Goal: Task Accomplishment & Management: Use online tool/utility

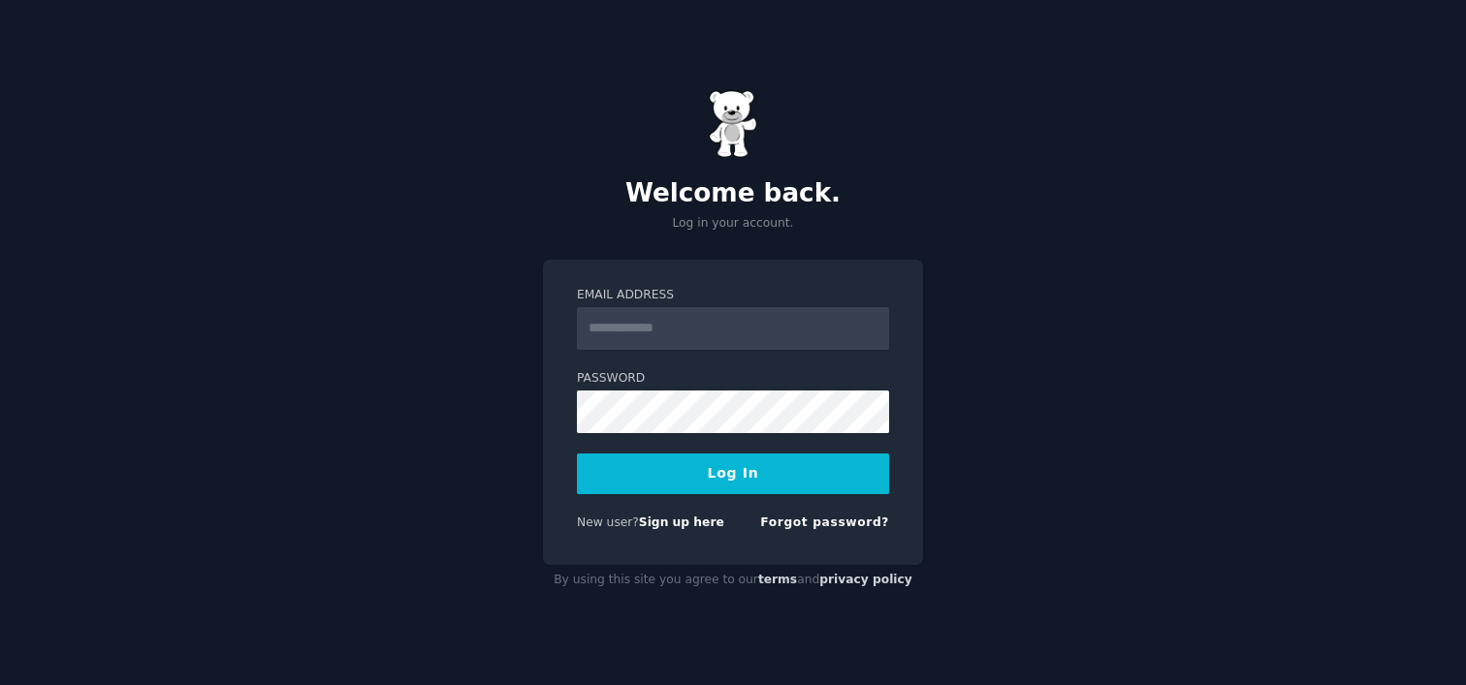
click at [613, 323] on input "Email Address" at bounding box center [733, 328] width 312 height 43
type input "**********"
click at [757, 469] on button "Log In" at bounding box center [733, 474] width 312 height 41
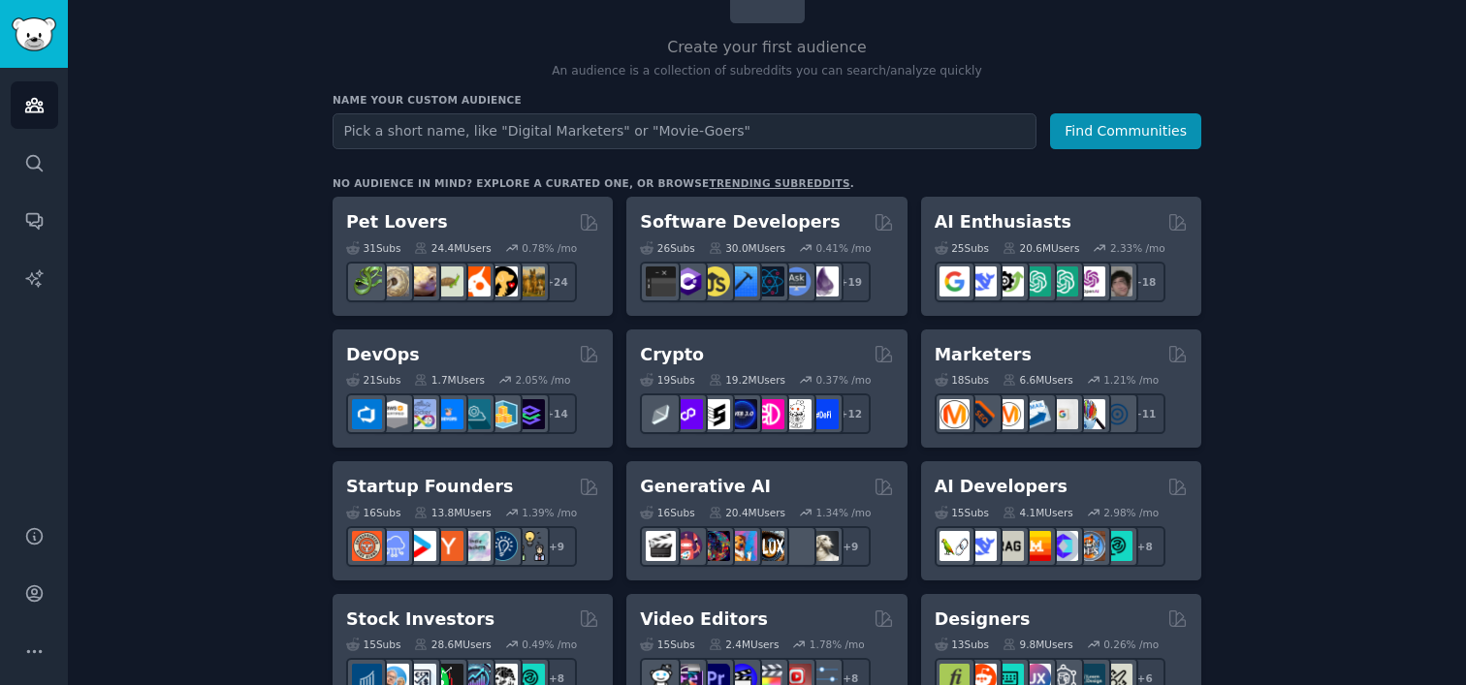
scroll to position [173, 0]
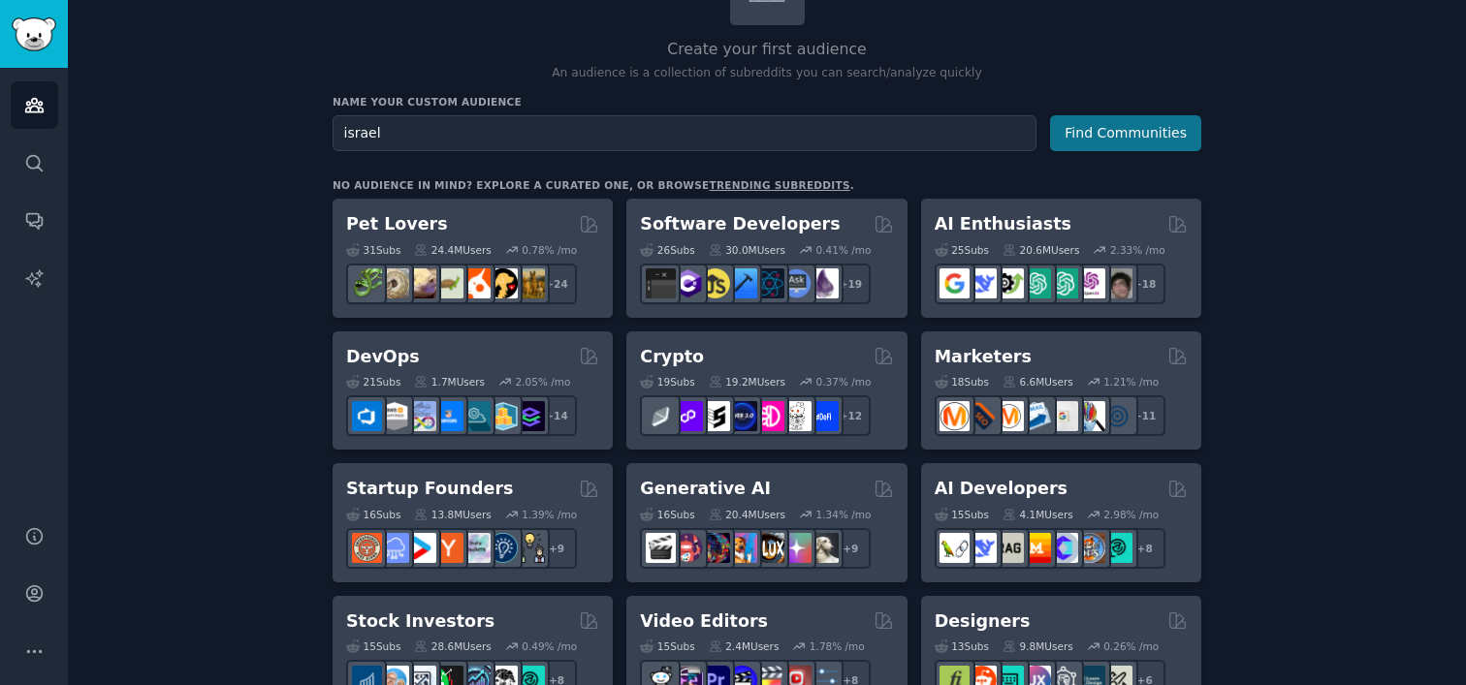
type input "israel"
click at [1167, 129] on button "Find Communities" at bounding box center [1125, 133] width 151 height 36
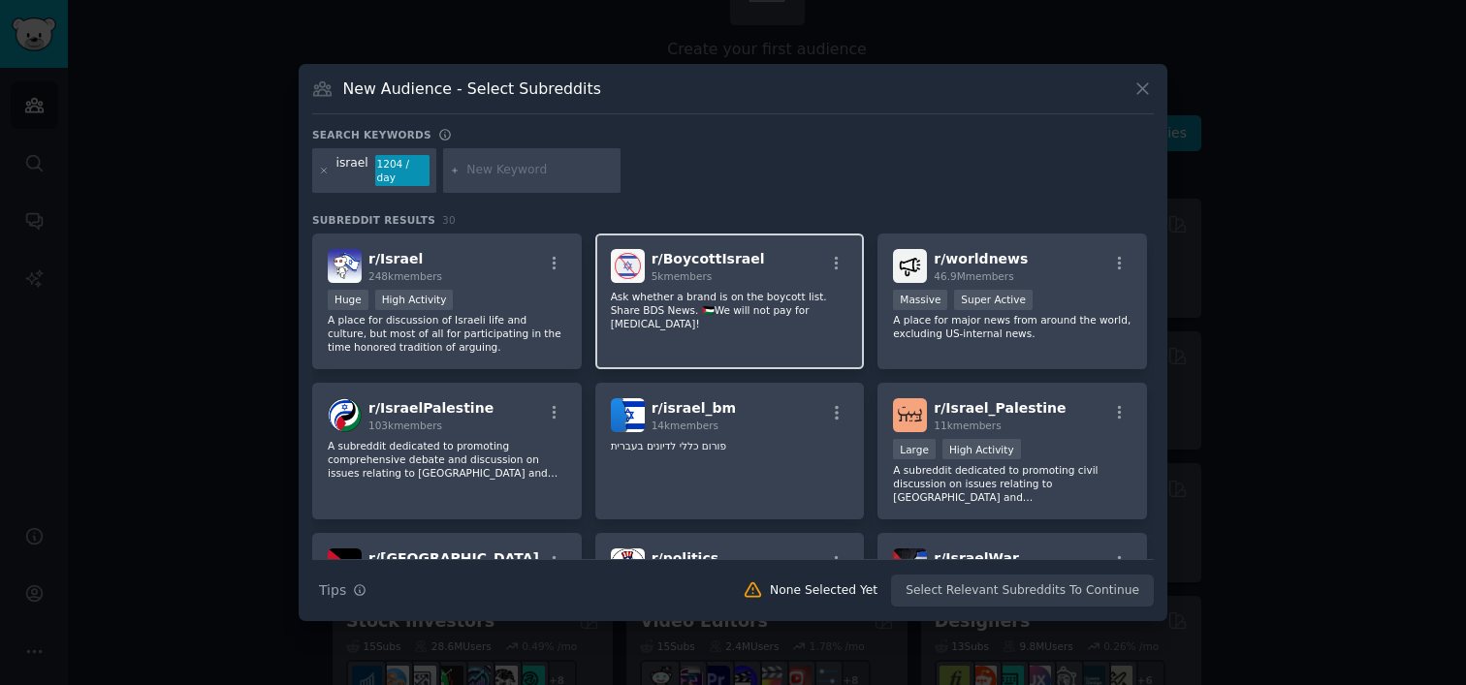
click at [674, 275] on div "5k members" at bounding box center [707, 276] width 113 height 14
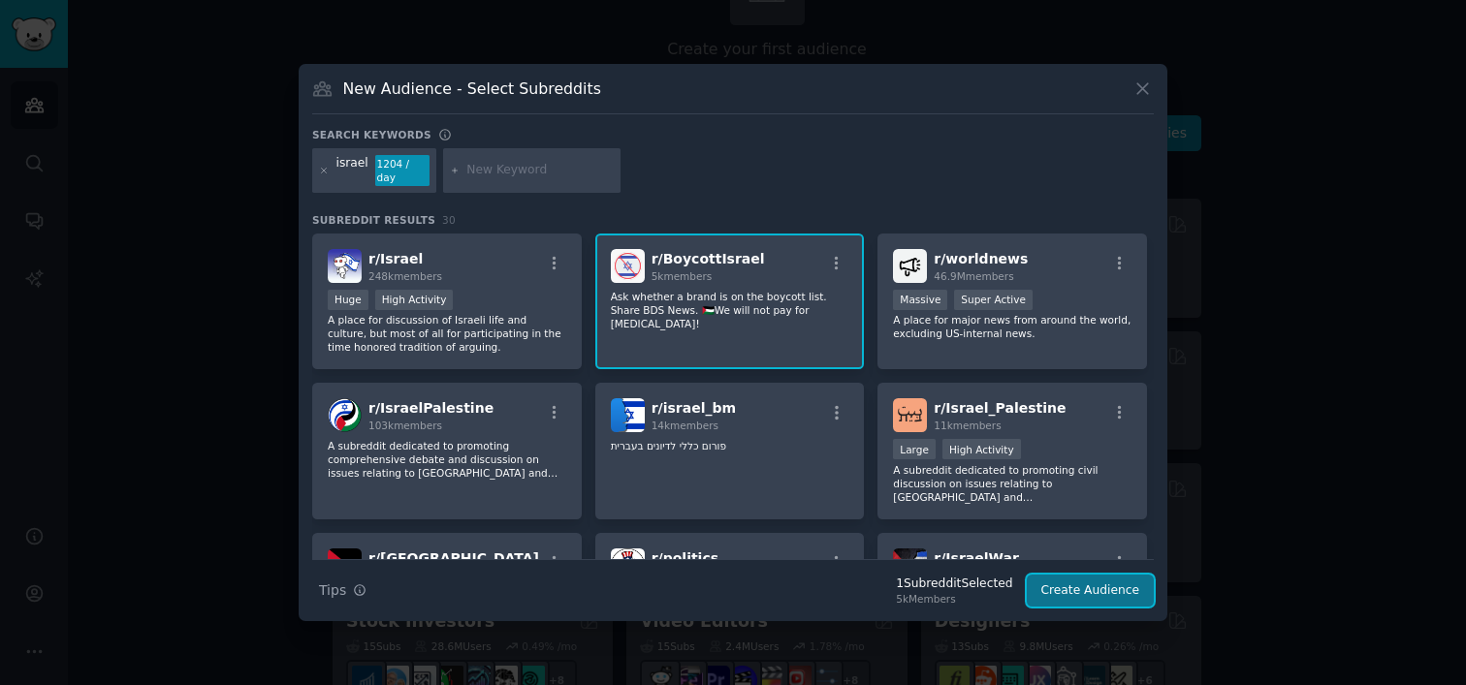
click at [1075, 585] on button "Create Audience" at bounding box center [1091, 591] width 128 height 33
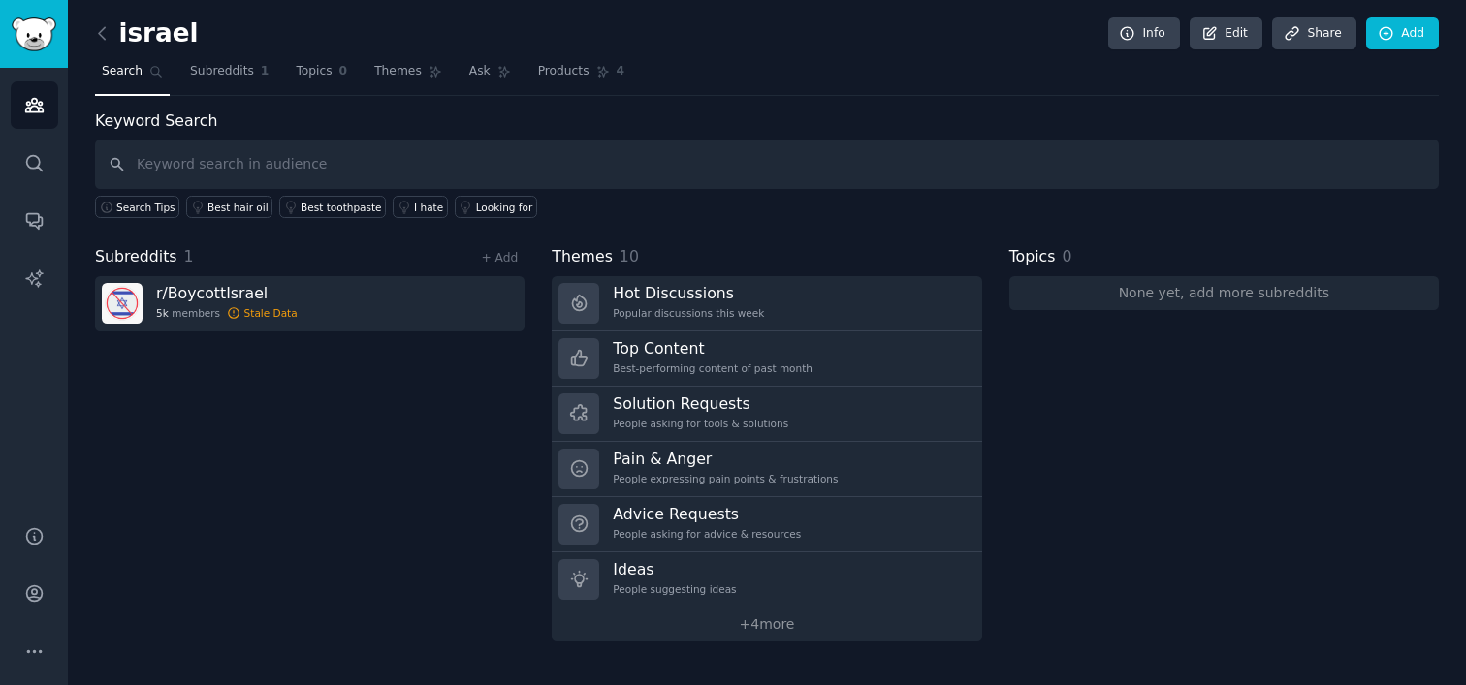
click at [269, 368] on div "Subreddits 1 + Add r/ BoycottIsrael 5k members Stale Data" at bounding box center [309, 443] width 429 height 396
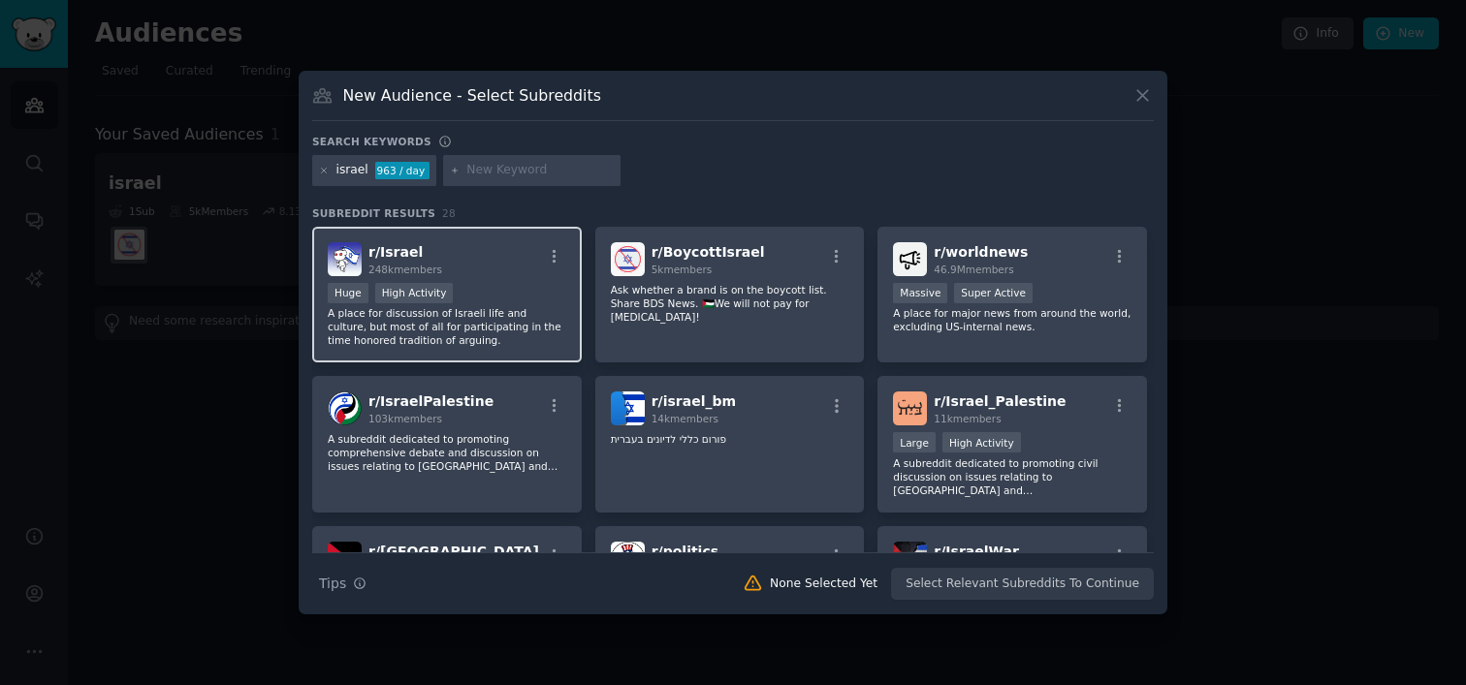
click at [458, 262] on div "r/ Israel 248k members" at bounding box center [447, 259] width 238 height 34
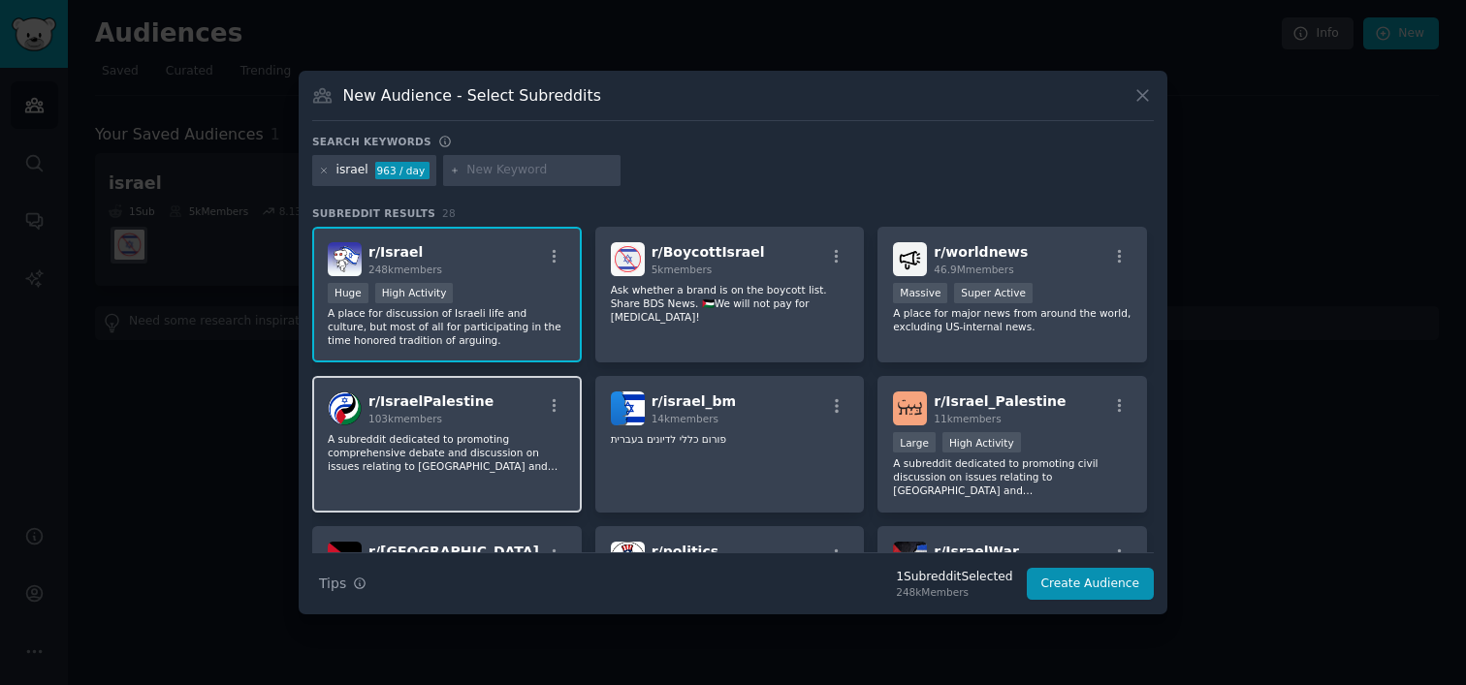
click at [476, 410] on div "r/ IsraelPalestine 103k members" at bounding box center [447, 409] width 238 height 34
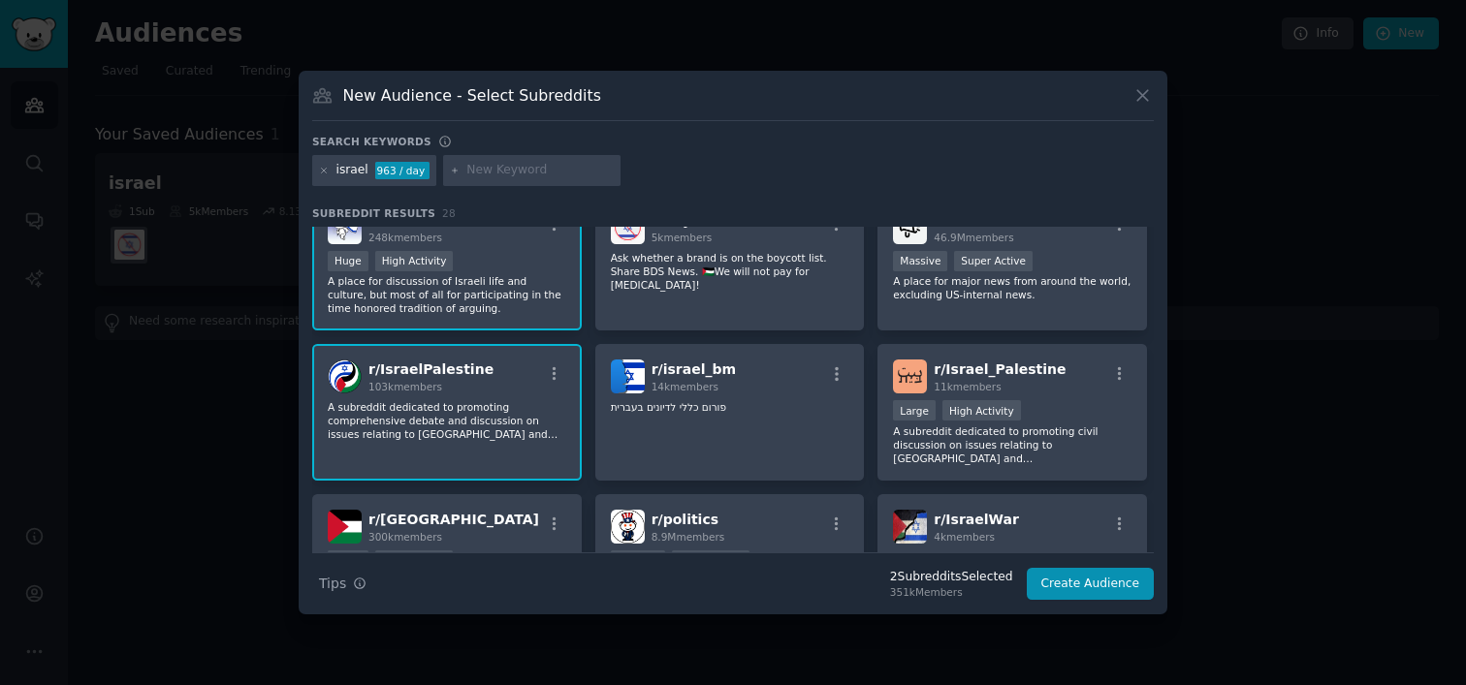
scroll to position [6, 0]
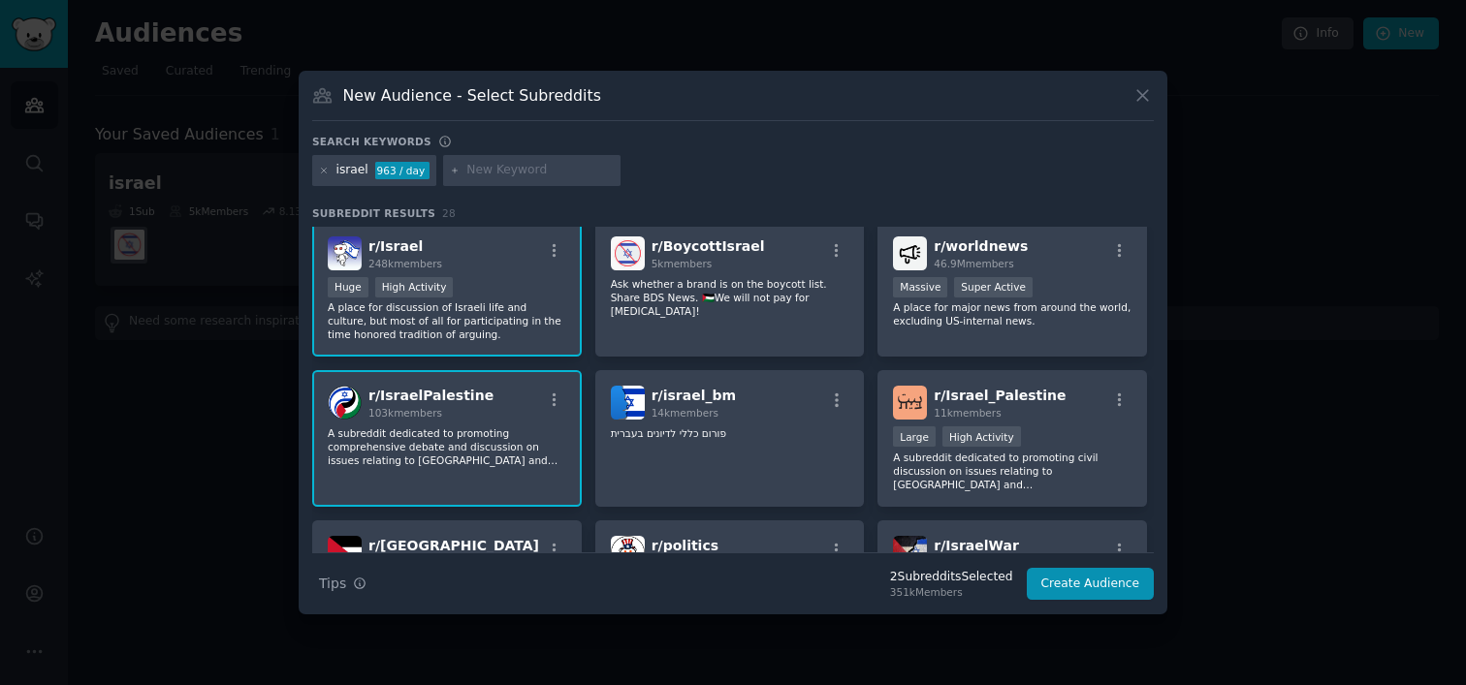
click at [469, 293] on div ">= 80th percentile for submissions / day Huge High Activity" at bounding box center [447, 289] width 238 height 24
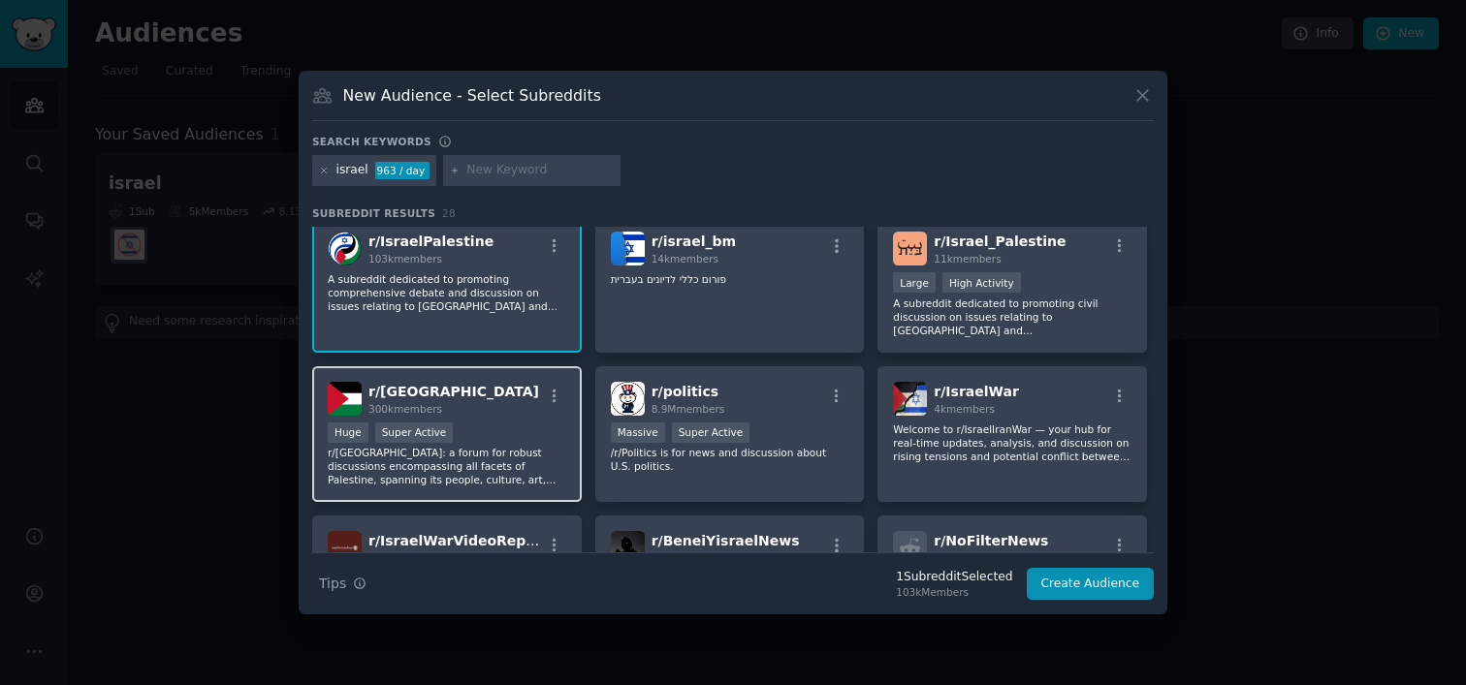
scroll to position [162, 0]
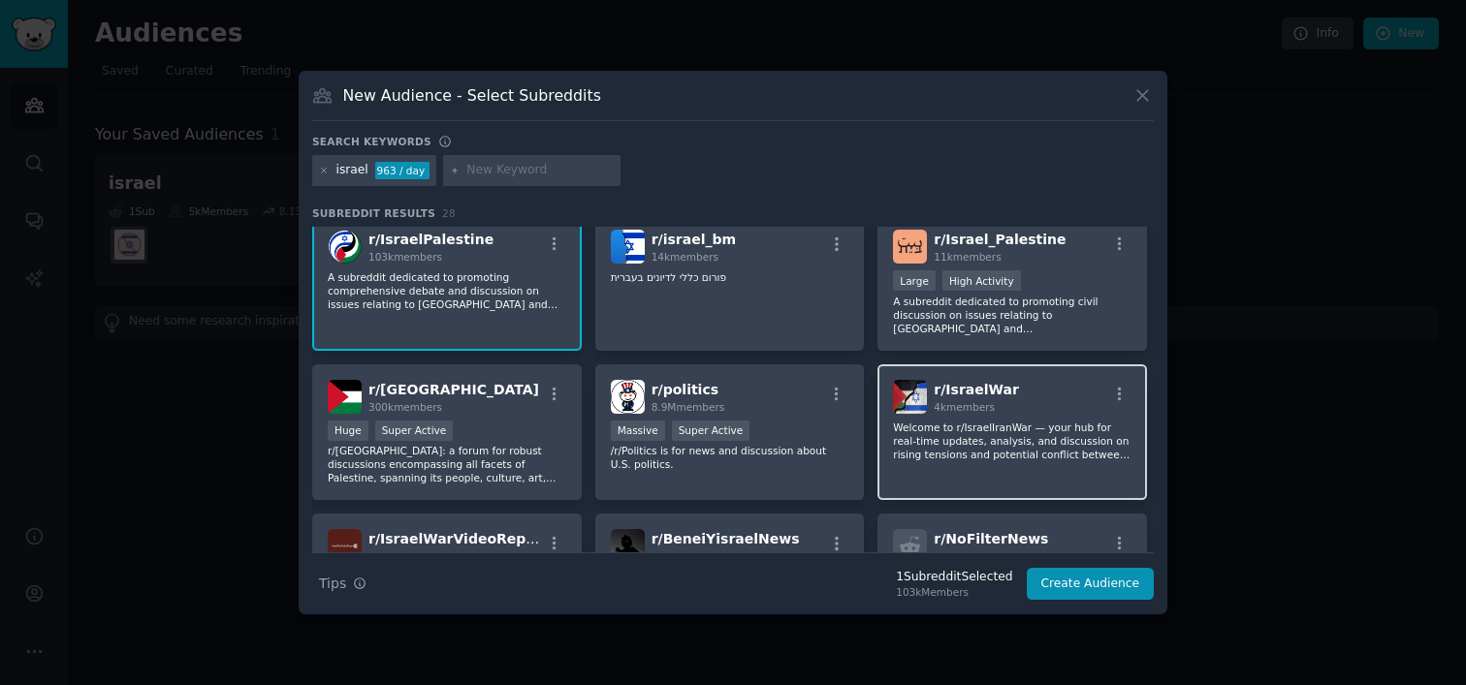
click at [987, 424] on p "Welcome to r/IsraelIranWar — your hub for real-time updates, analysis, and disc…" at bounding box center [1012, 441] width 238 height 41
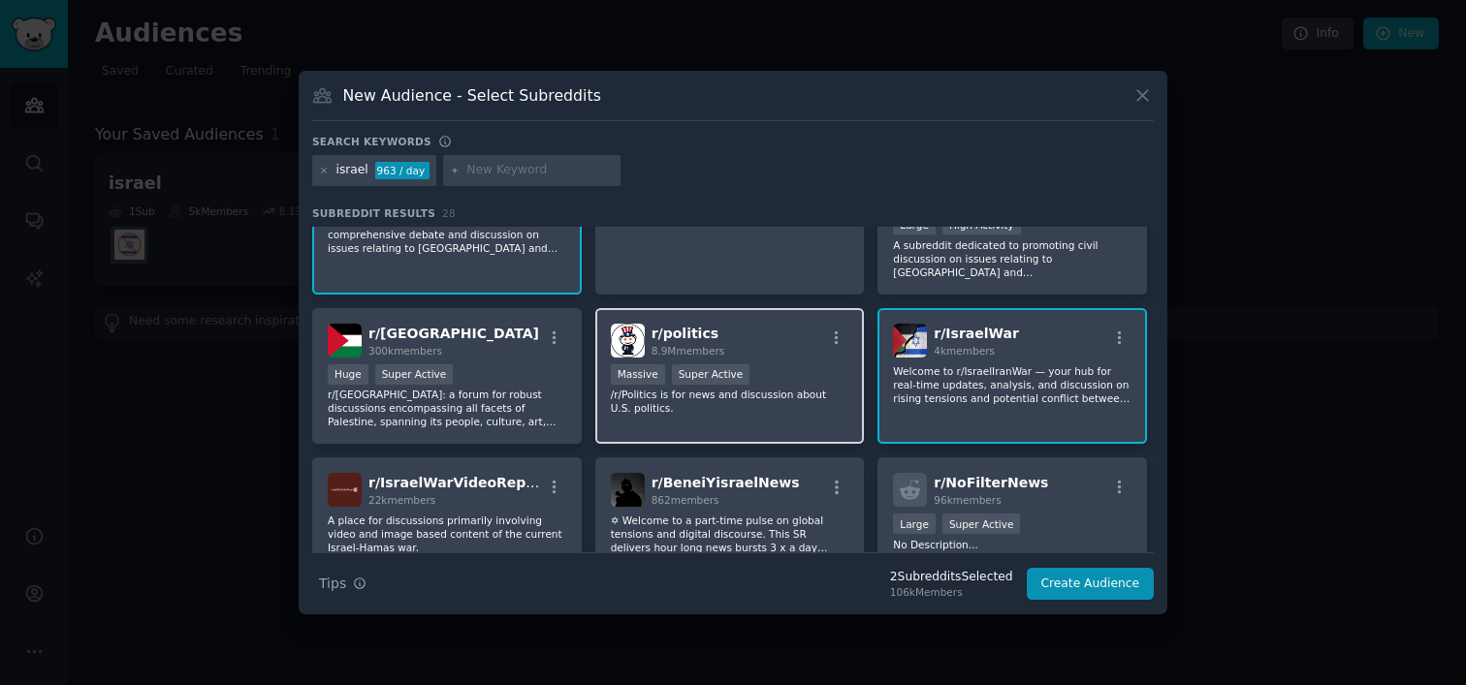
click at [739, 411] on p "/r/Politics is for news and discussion about U.S. politics." at bounding box center [730, 401] width 238 height 27
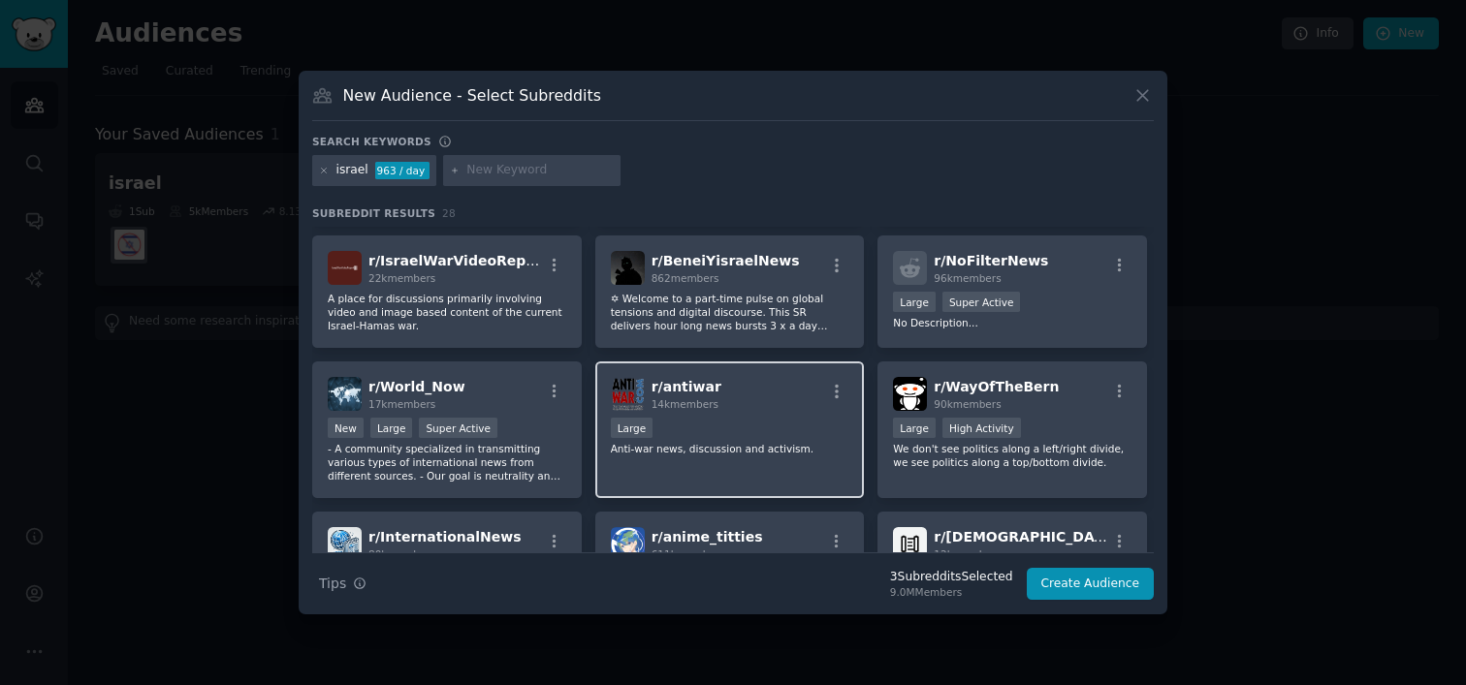
scroll to position [448, 0]
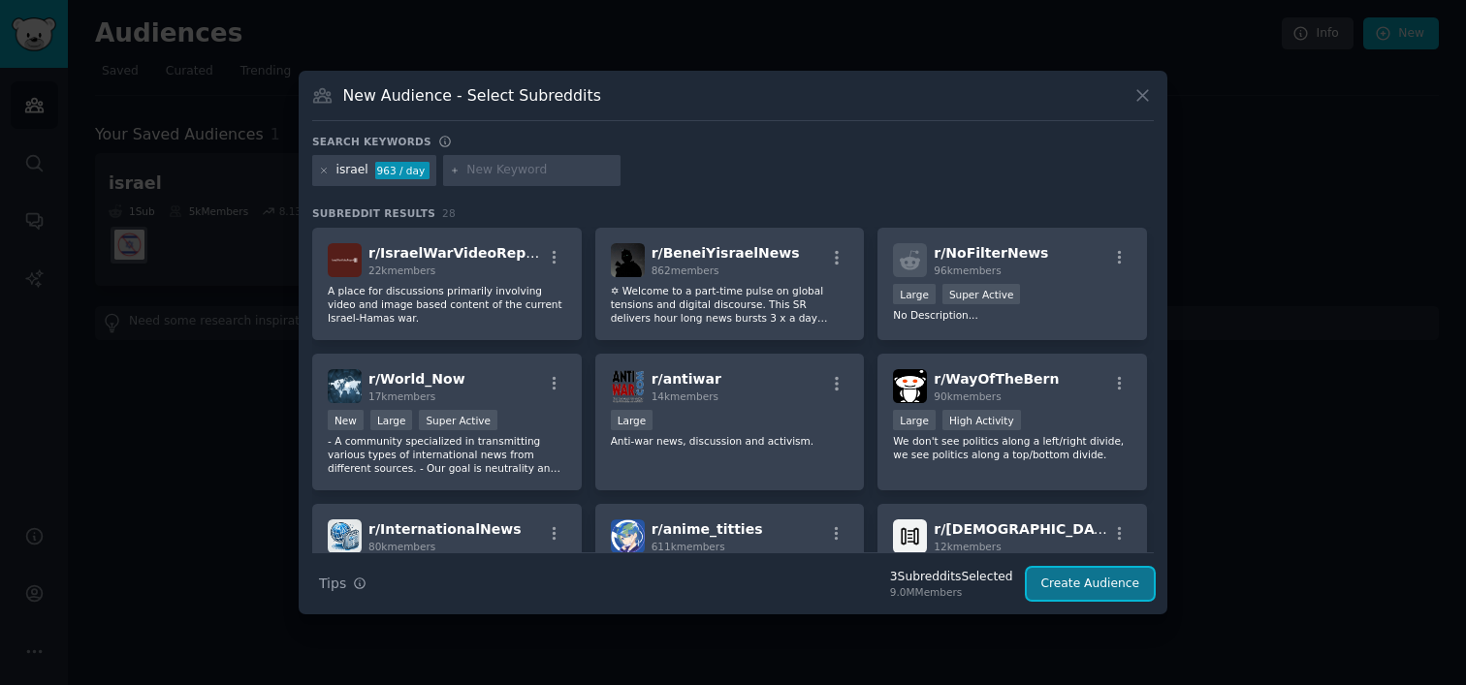
click at [1086, 591] on button "Create Audience" at bounding box center [1091, 584] width 128 height 33
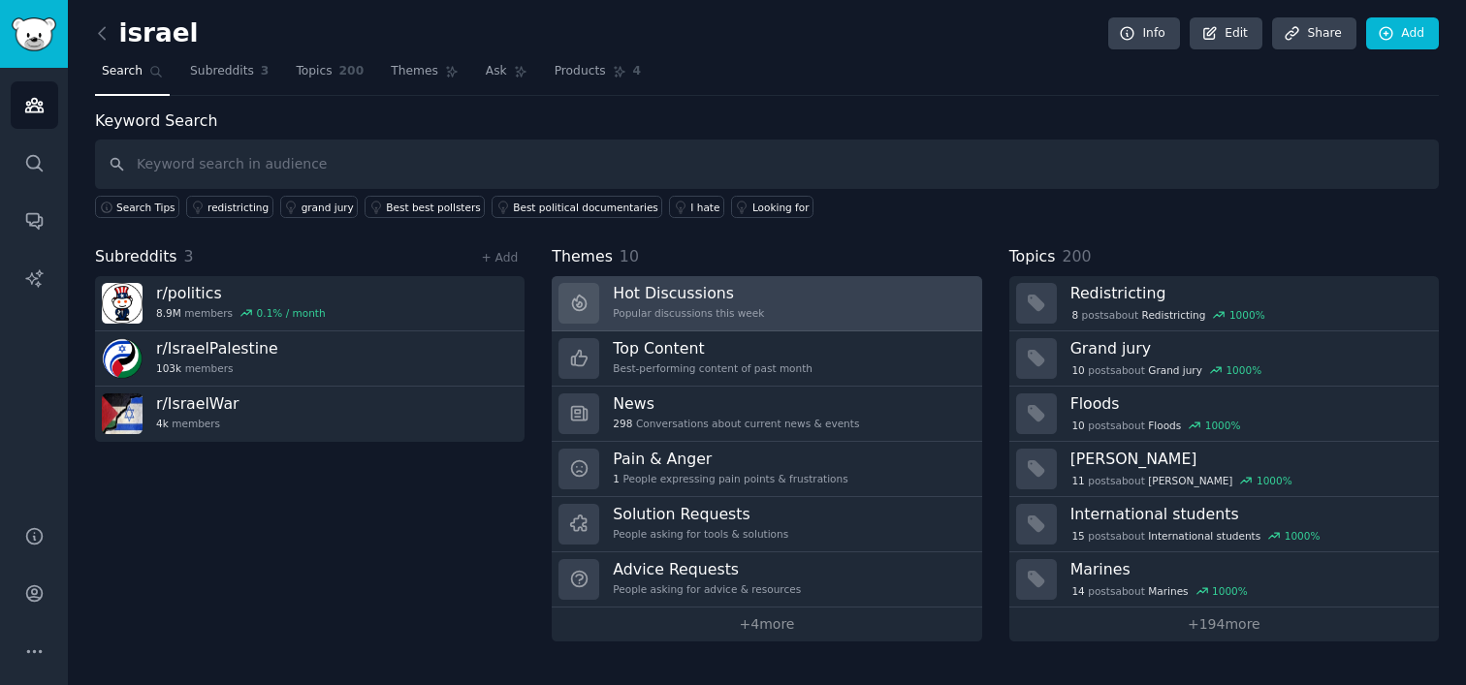
click at [697, 309] on div "Popular discussions this week" at bounding box center [688, 313] width 151 height 14
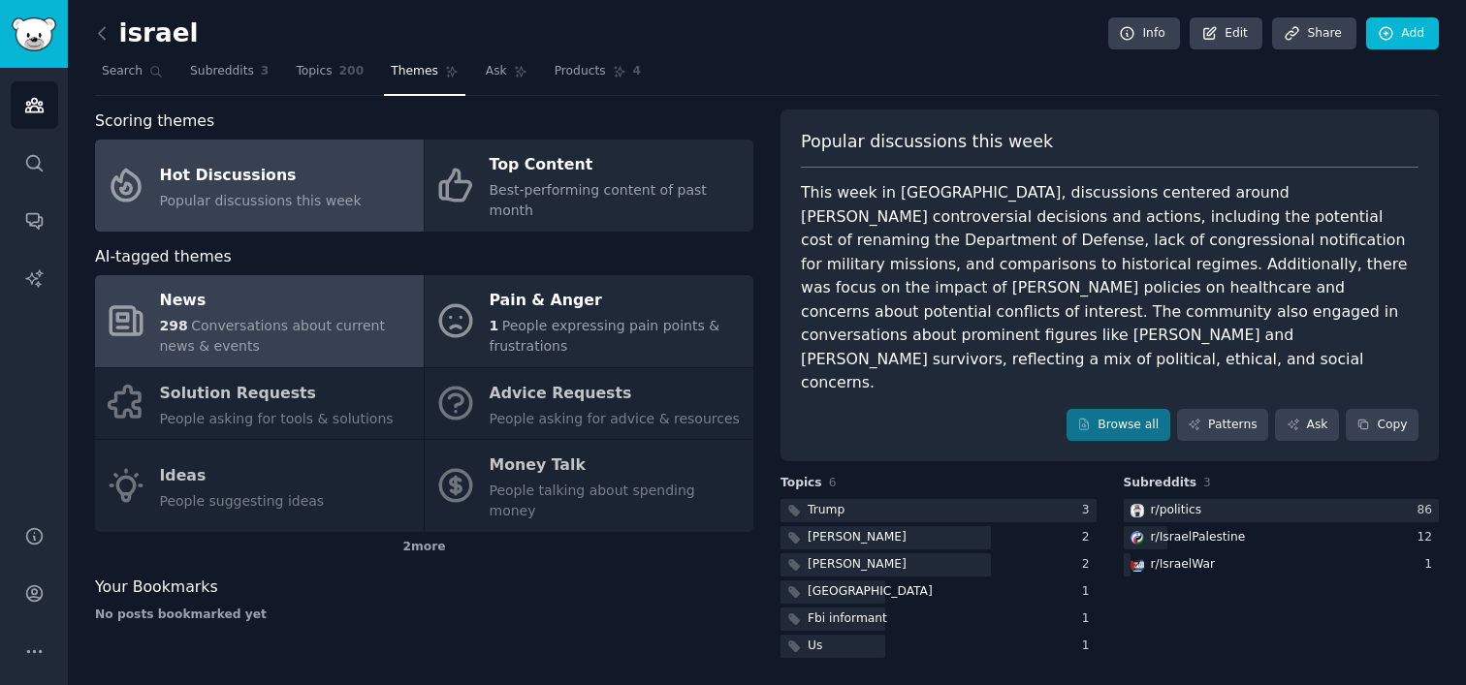
click at [262, 318] on span "Conversations about current news & events" at bounding box center [272, 336] width 225 height 36
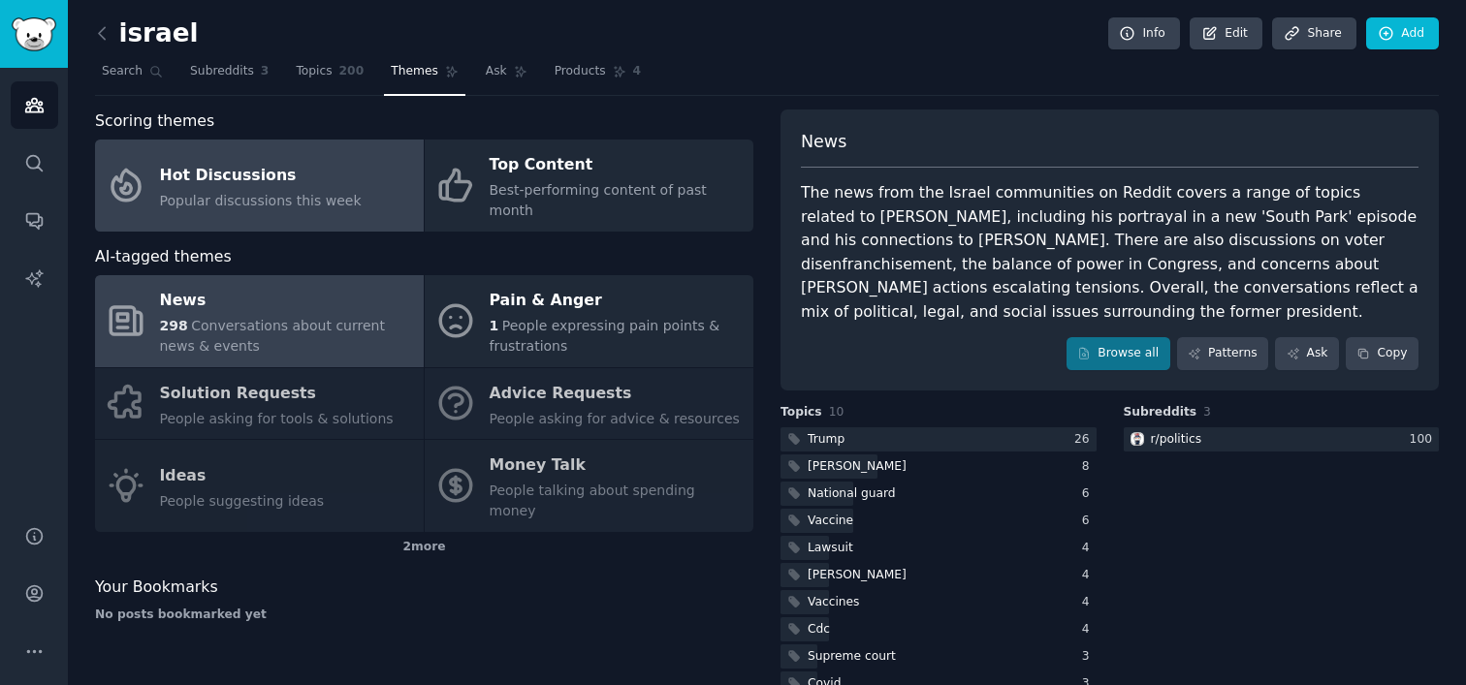
click at [314, 160] on div "Hot Discussions" at bounding box center [261, 175] width 202 height 31
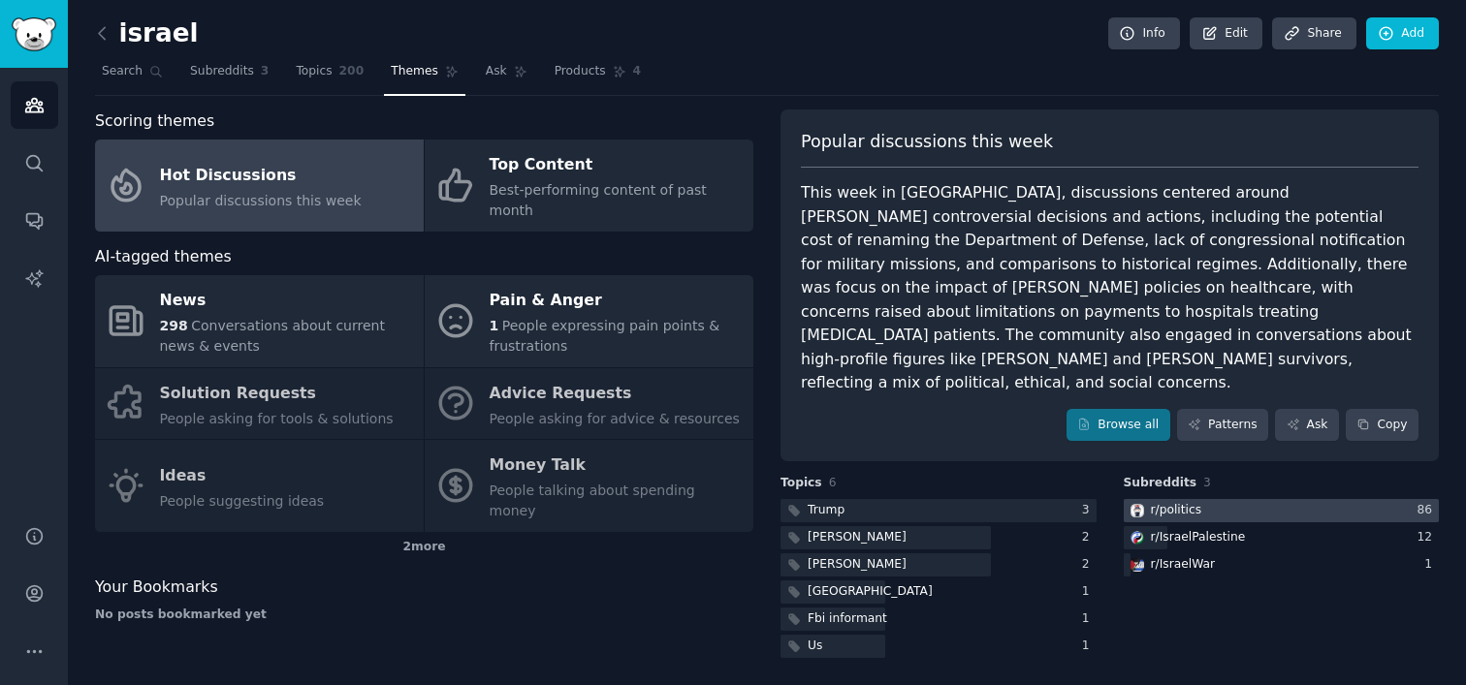
click at [1217, 499] on div at bounding box center [1281, 511] width 316 height 24
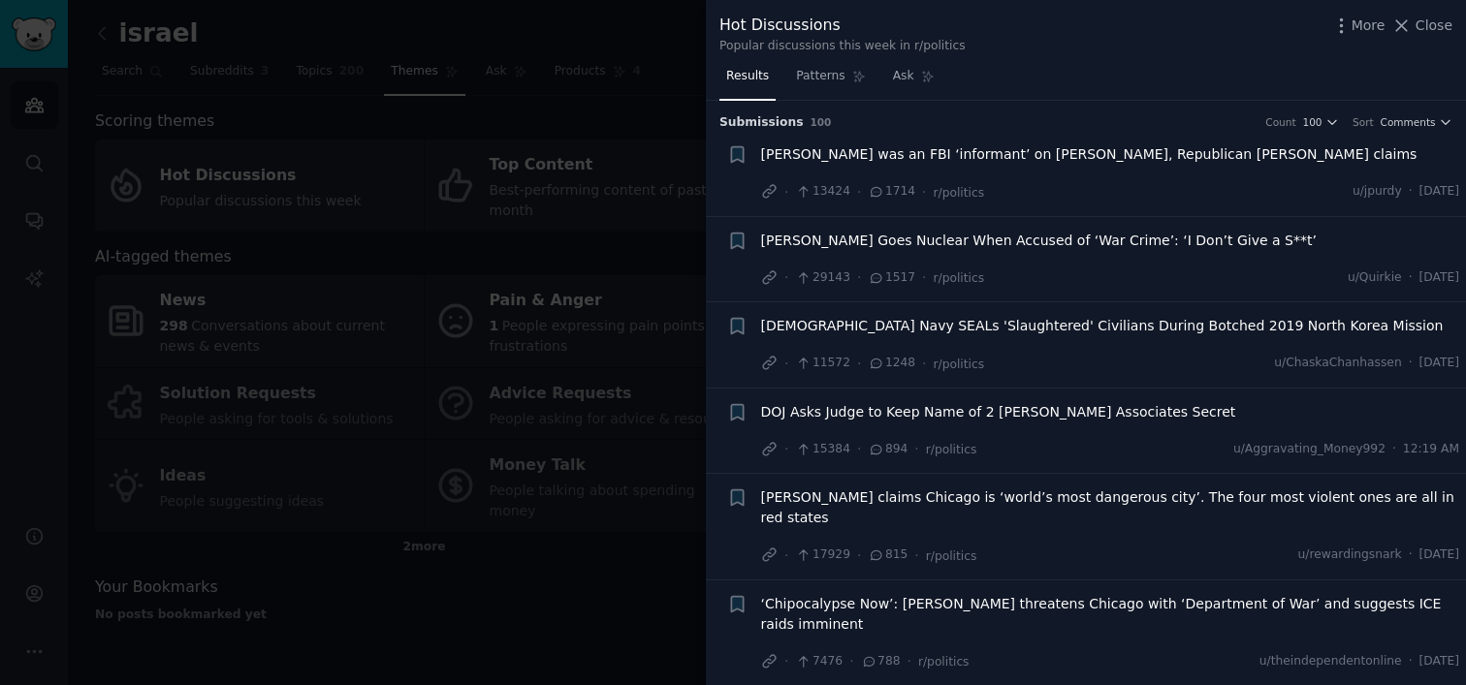
click at [949, 150] on span "[PERSON_NAME] was an FBI ‘informant’ on [PERSON_NAME], Republican [PERSON_NAME]…" at bounding box center [1089, 154] width 656 height 20
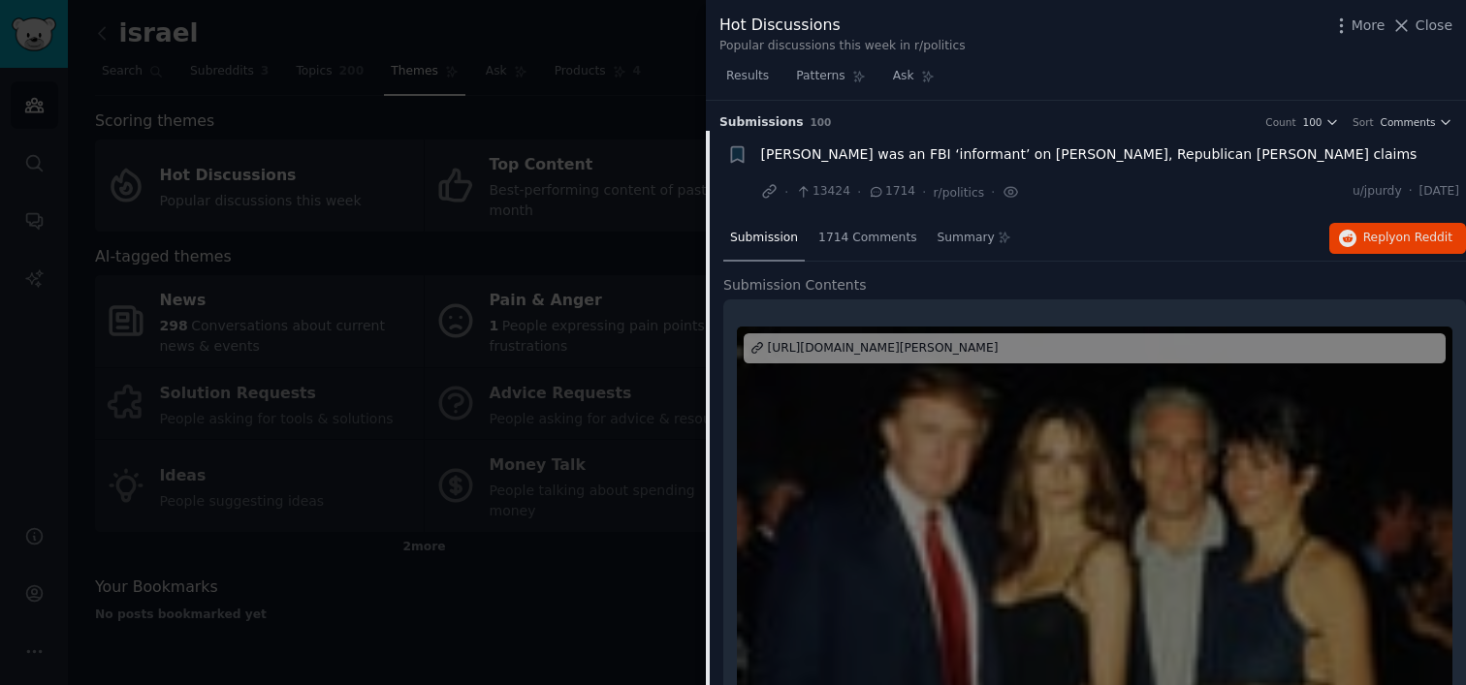
scroll to position [30, 0]
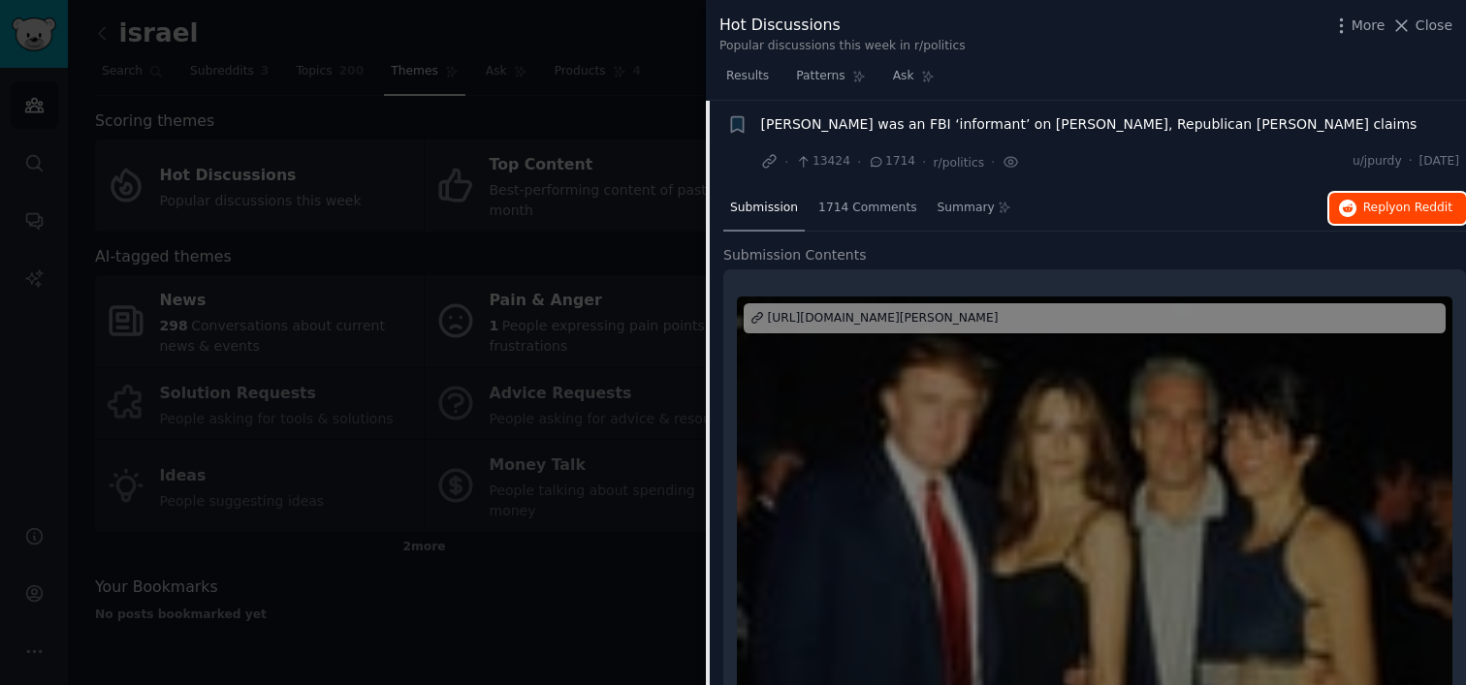
click at [1345, 215] on icon "button" at bounding box center [1347, 208] width 17 height 17
click at [628, 47] on div at bounding box center [733, 342] width 1466 height 685
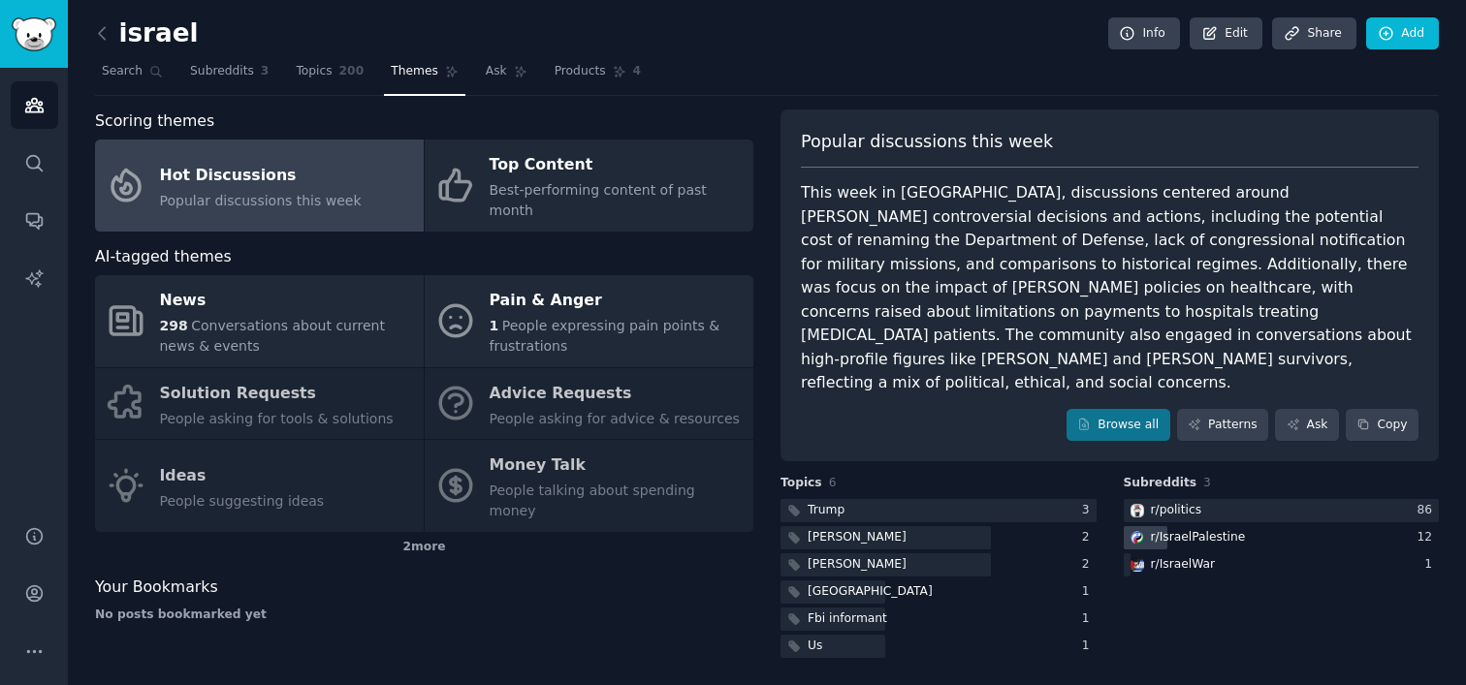
click at [1176, 529] on div "r/ IsraelPalestine" at bounding box center [1198, 537] width 95 height 17
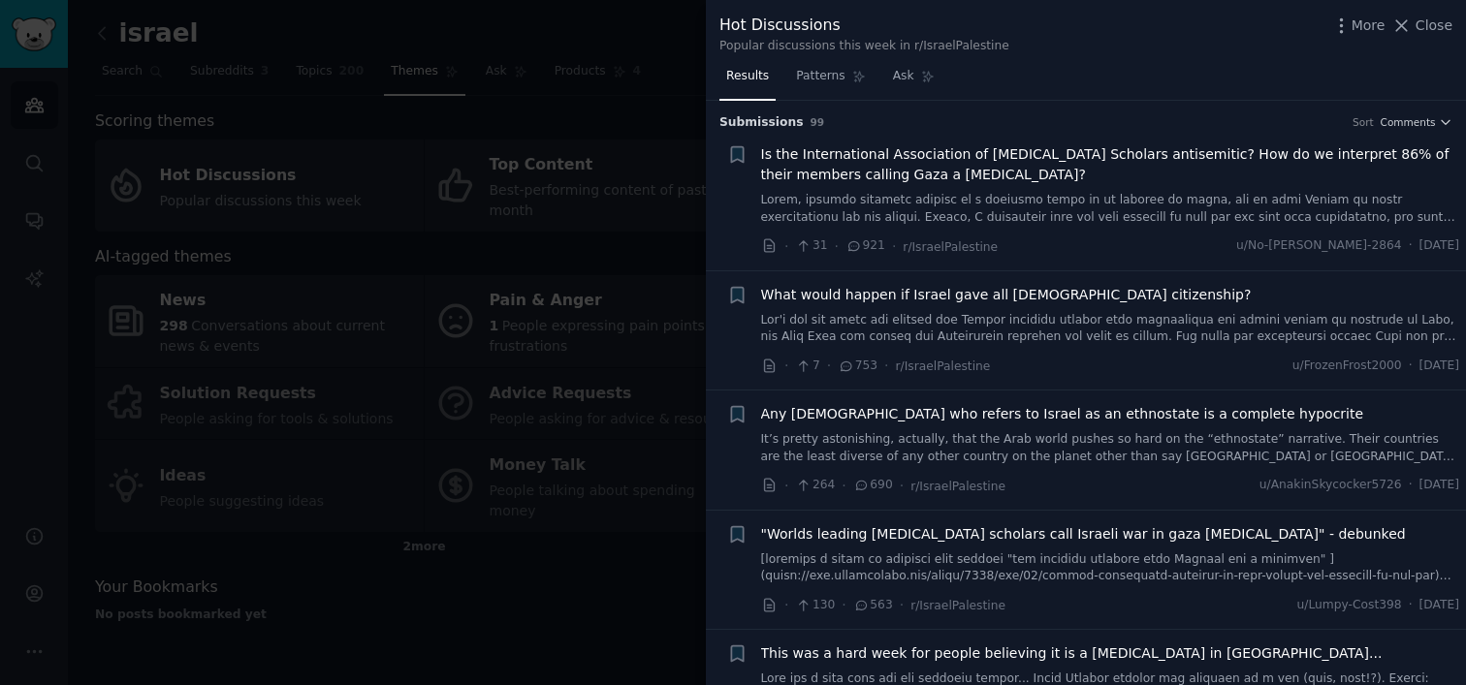
click at [886, 163] on span "Is the International Association of [MEDICAL_DATA] Scholars antisemitic? How do…" at bounding box center [1110, 164] width 699 height 41
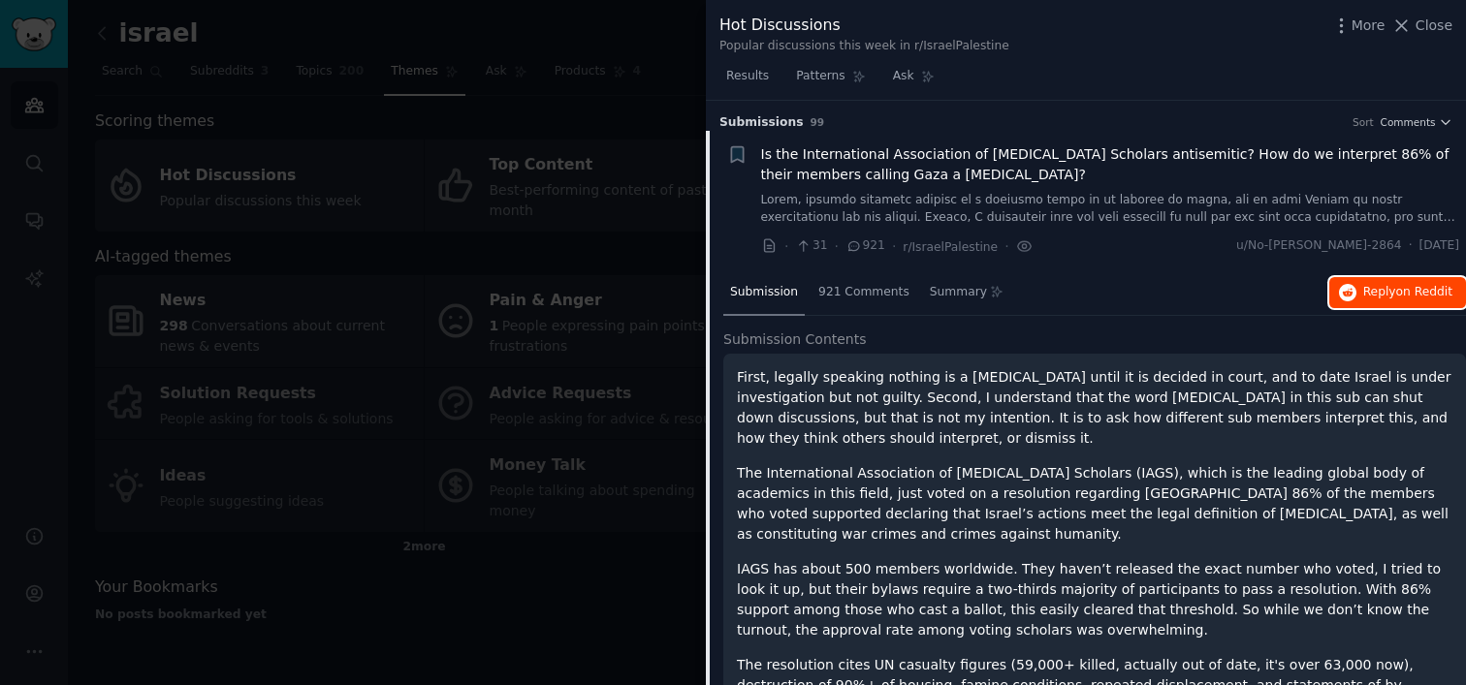
click at [1403, 290] on span "on Reddit" at bounding box center [1424, 292] width 56 height 14
